Goal: Information Seeking & Learning: Learn about a topic

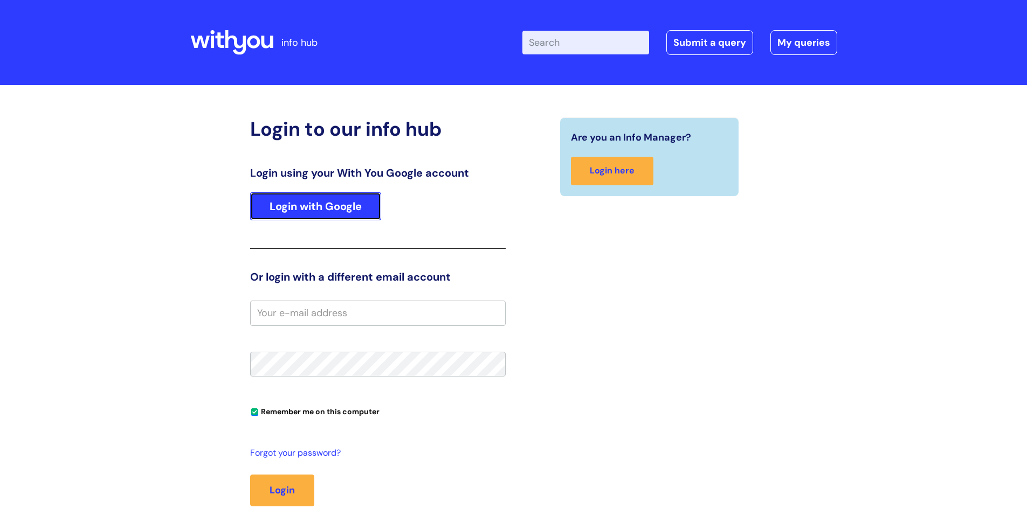
click at [353, 195] on link "Login with Google" at bounding box center [315, 206] width 131 height 28
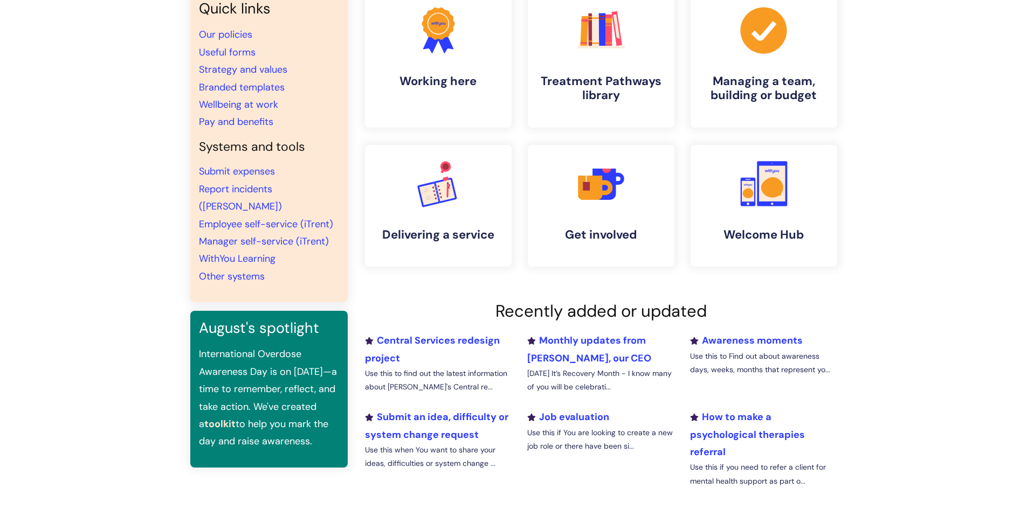
scroll to position [101, 0]
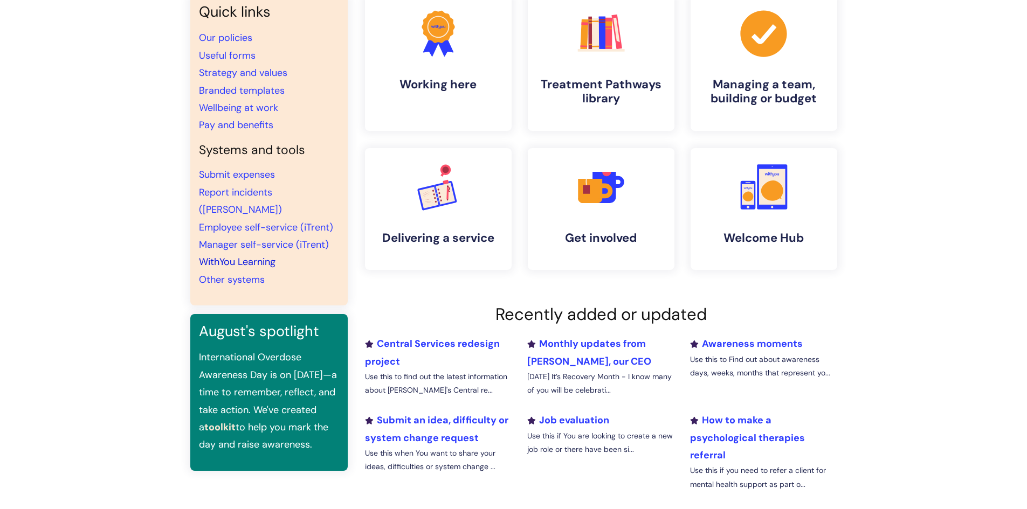
click at [220, 256] on link "WithYou Learning" at bounding box center [237, 262] width 77 height 13
click at [247, 256] on link "WithYou Learning" at bounding box center [237, 262] width 77 height 13
click at [422, 65] on link ".cls-1{fill:#f89b22;}.cls-1,.cls-2,.cls-3{stroke-width:0px;}.cls-2{fill:#2d3cff…" at bounding box center [437, 63] width 149 height 139
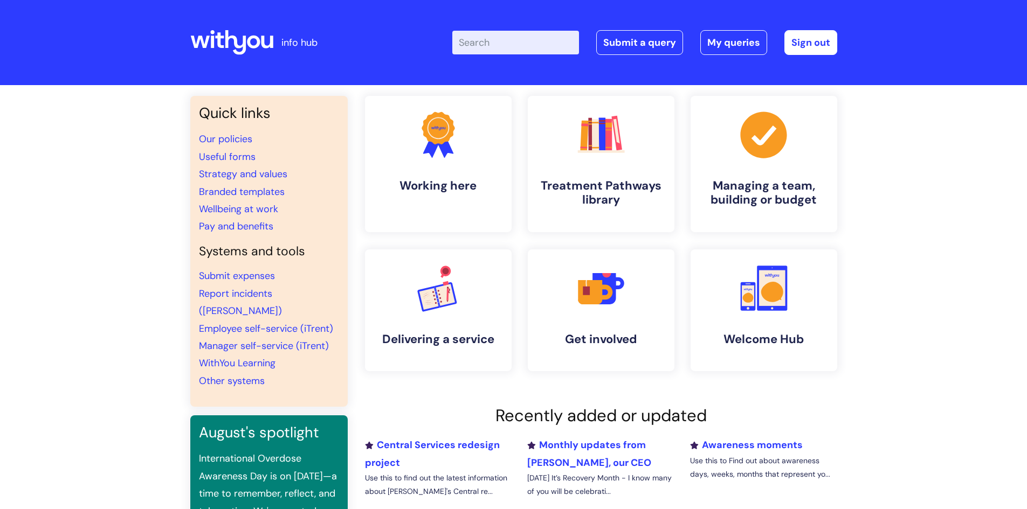
scroll to position [101, 0]
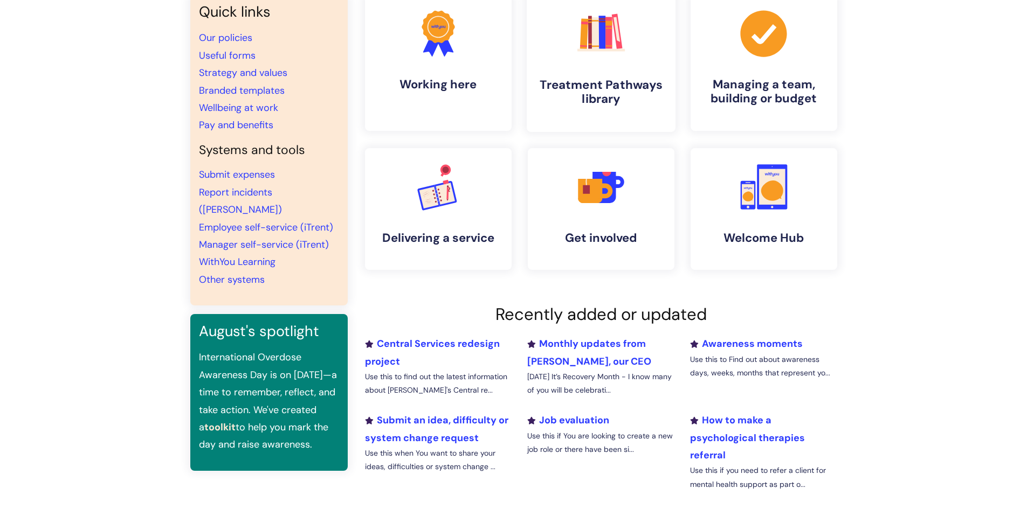
click at [603, 78] on h4 "Treatment Pathways library" at bounding box center [601, 92] width 132 height 29
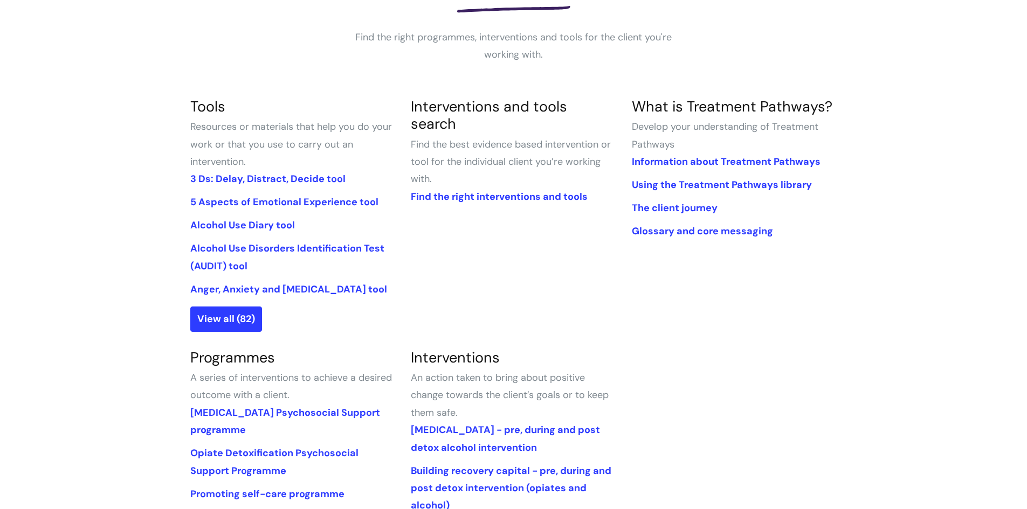
scroll to position [212, 0]
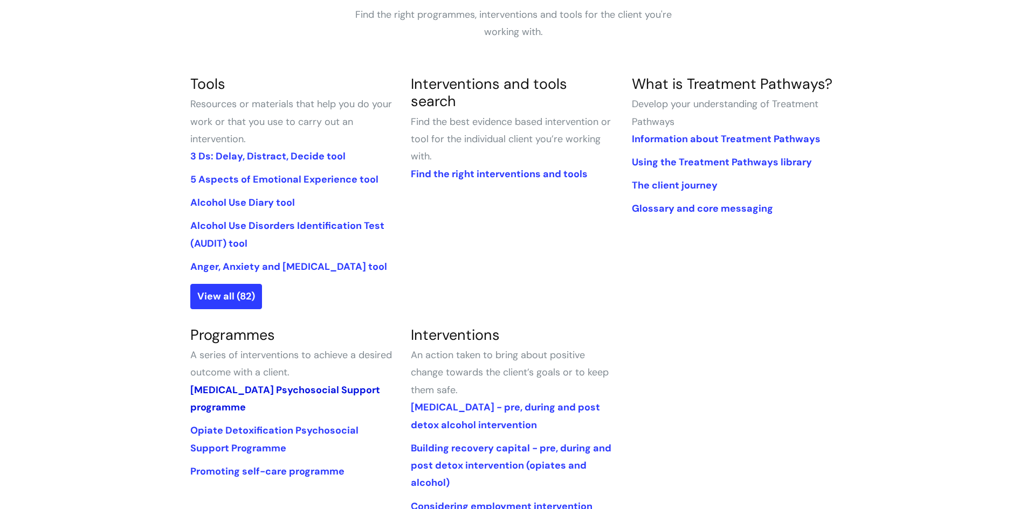
click at [303, 394] on link "[MEDICAL_DATA] Psychosocial Support programme" at bounding box center [285, 399] width 190 height 30
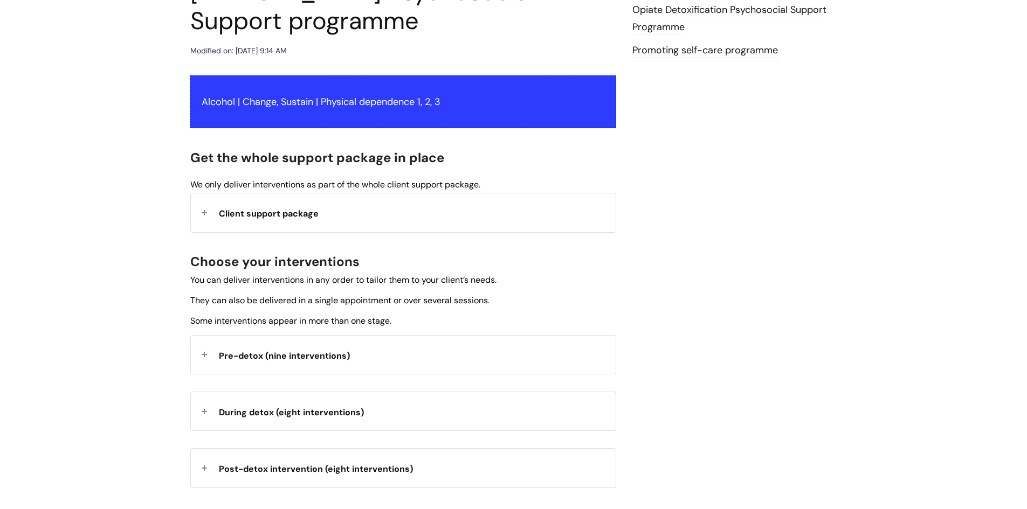
scroll to position [191, 0]
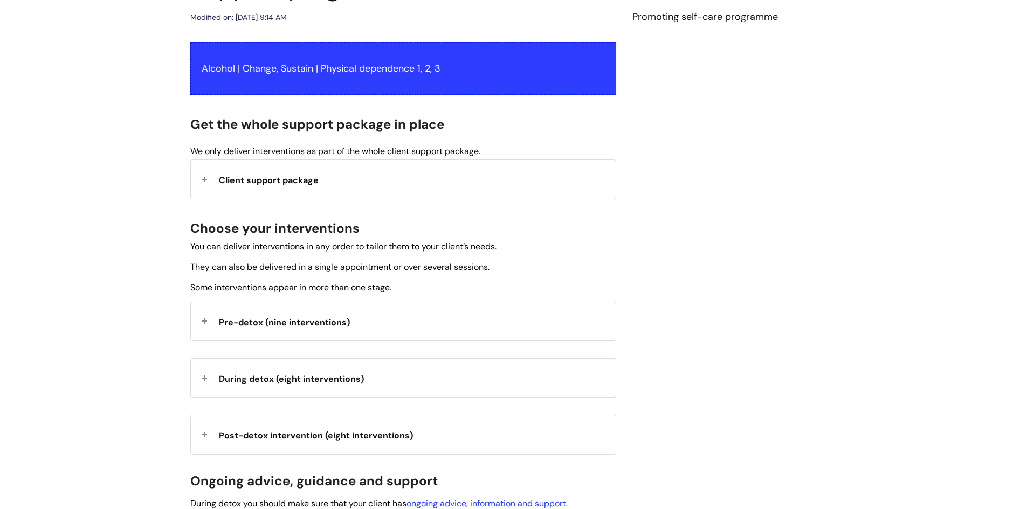
click at [270, 327] on span "Pre-detox (nine interventions)" at bounding box center [284, 322] width 131 height 11
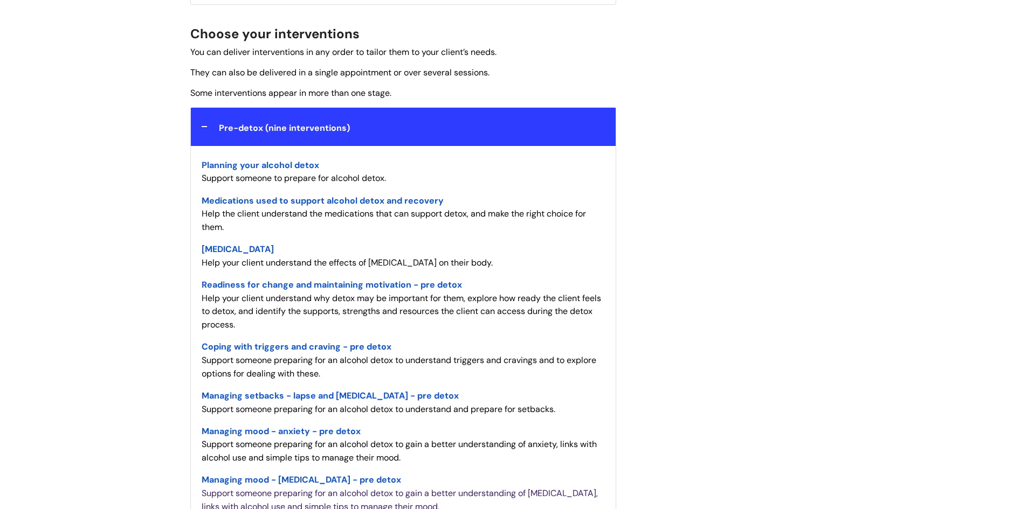
scroll to position [389, 0]
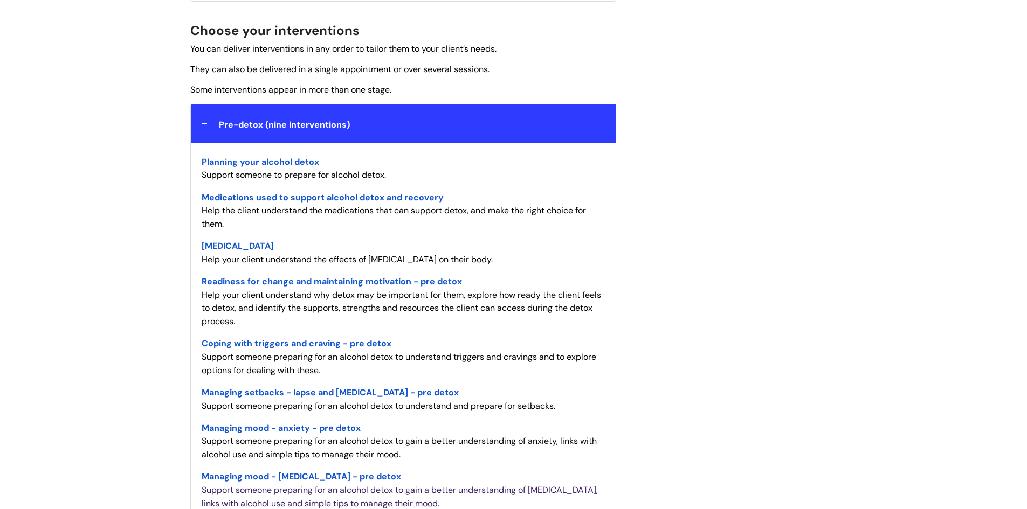
click at [420, 202] on span "Medications used to support alcohol detox and recovery" at bounding box center [323, 197] width 242 height 11
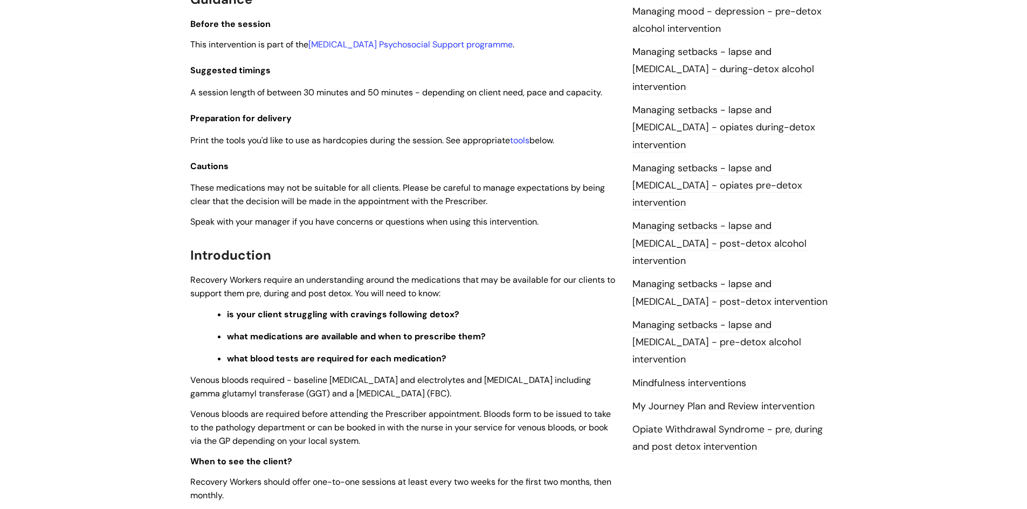
scroll to position [902, 0]
